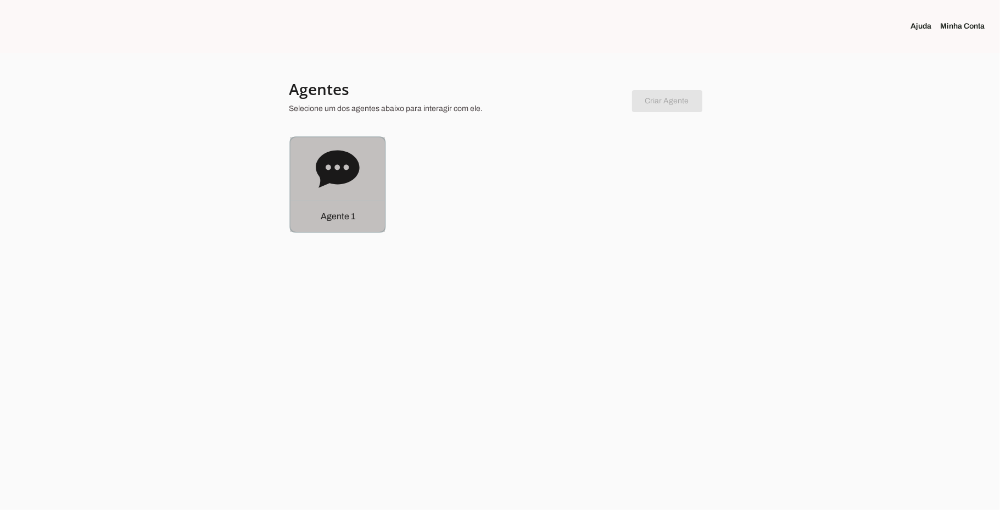
click at [318, 187] on icon at bounding box center [338, 169] width 44 height 44
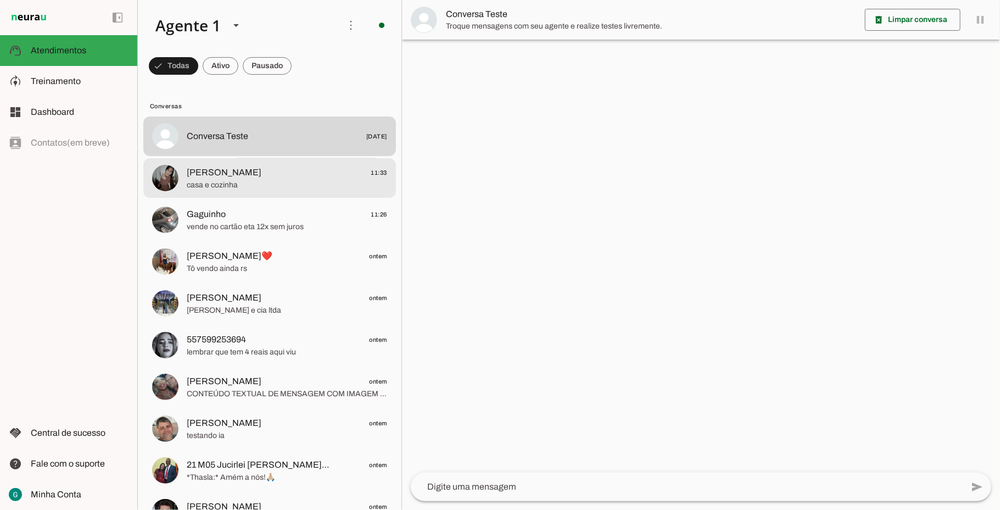
click at [207, 177] on span "[PERSON_NAME]" at bounding box center [224, 172] width 75 height 13
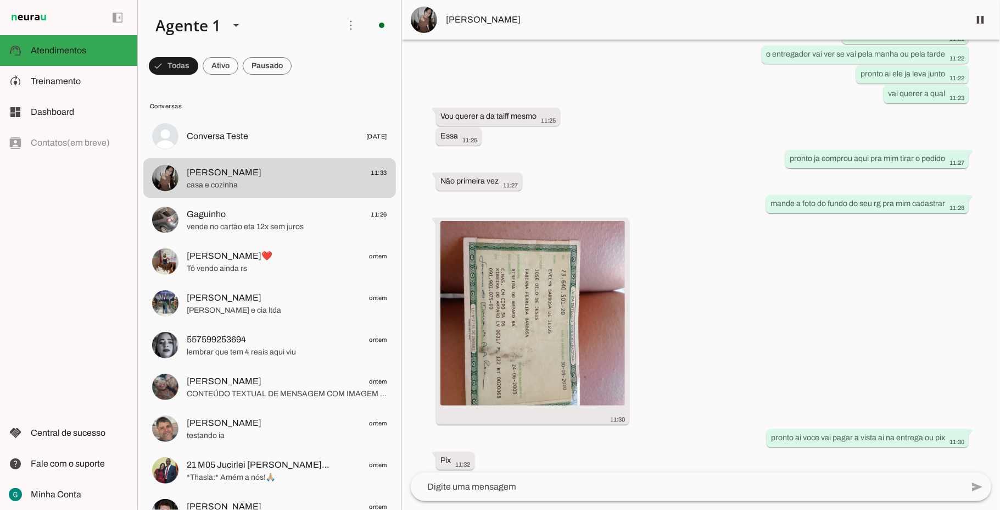
scroll to position [723, 0]
